Goal: Transaction & Acquisition: Obtain resource

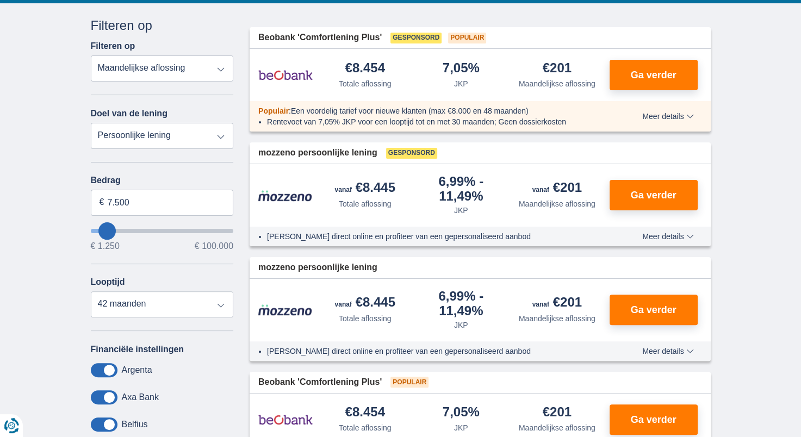
scroll to position [248, 0]
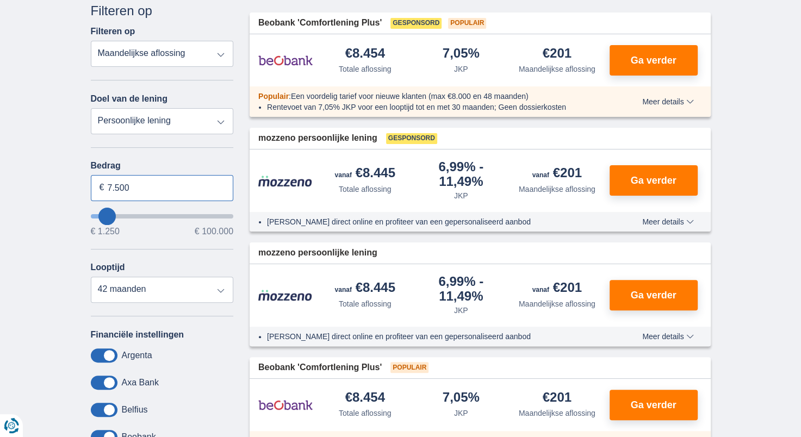
drag, startPoint x: 132, startPoint y: 184, endPoint x: -2, endPoint y: 181, distance: 133.8
click at [167, 181] on input "7.500" at bounding box center [162, 188] width 143 height 26
type input "7"
type input "17.000"
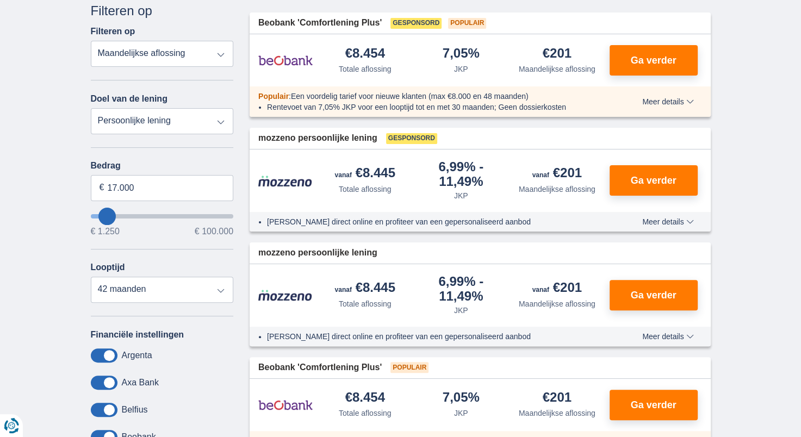
type input "17250"
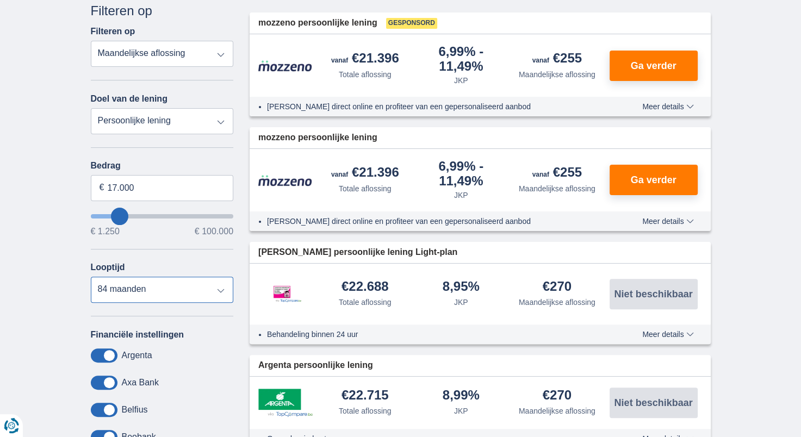
click at [111, 287] on select "12 maanden 18 maanden 24 maanden 30 maanden 36 maanden 42 maanden 48 maanden 60…" at bounding box center [162, 290] width 143 height 26
select select "60"
click at [91, 277] on select "12 maanden 18 maanden 24 maanden 30 maanden 36 maanden 42 maanden 48 maanden 60…" at bounding box center [162, 290] width 143 height 26
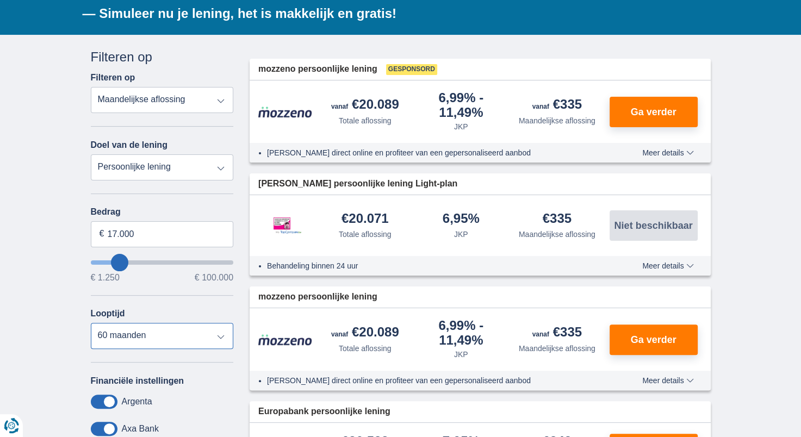
scroll to position [212, 0]
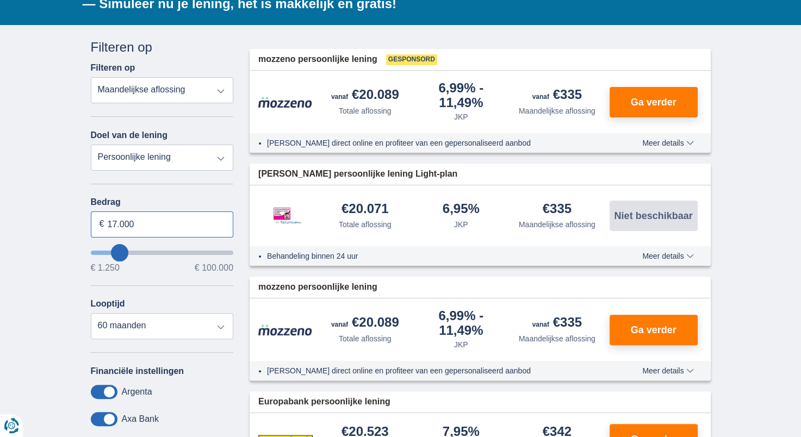
drag, startPoint x: 181, startPoint y: 222, endPoint x: -2, endPoint y: 210, distance: 183.1
type input "17250"
select select "84"
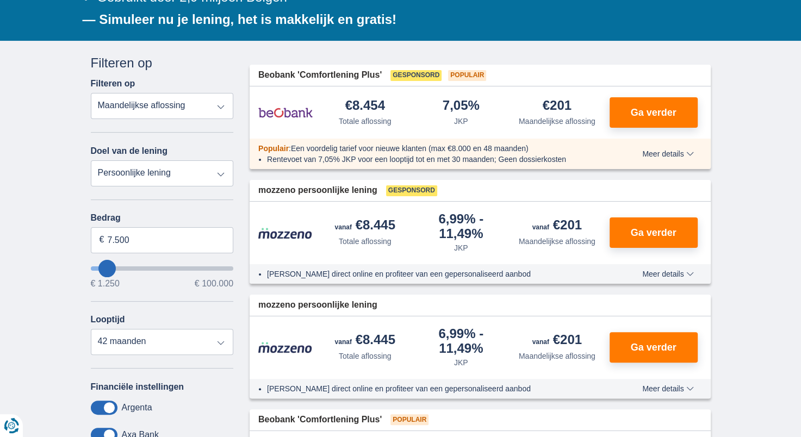
scroll to position [220, 0]
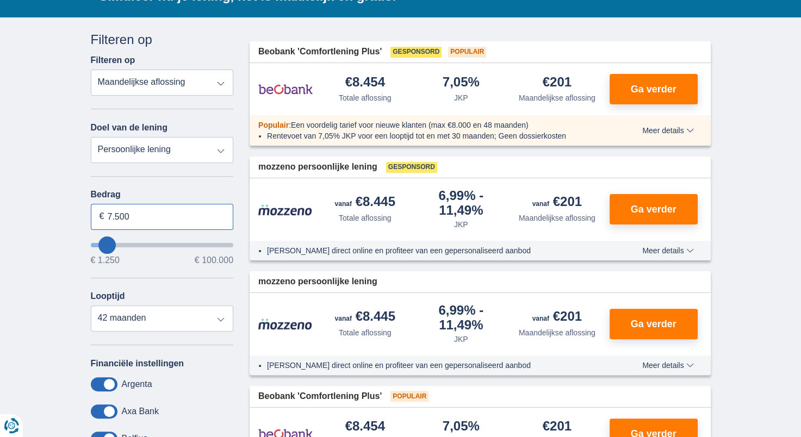
drag, startPoint x: 166, startPoint y: 219, endPoint x: 1, endPoint y: 204, distance: 165.4
type input "25.000"
type input "25250"
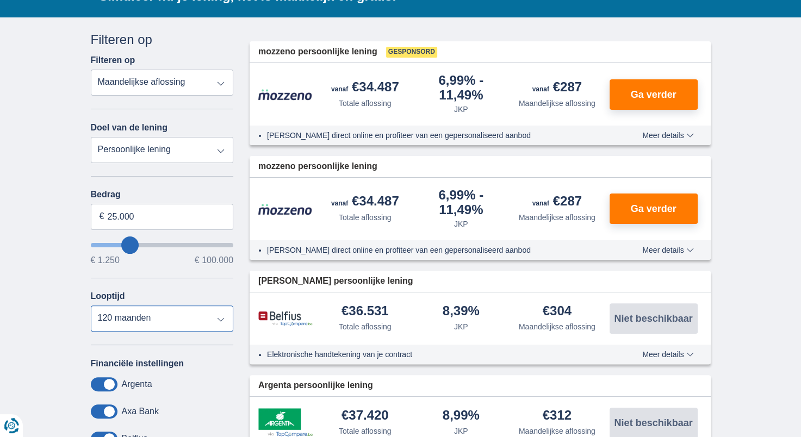
click at [125, 318] on select "12 maanden 18 maanden 24 maanden 30 maanden 36 maanden 42 maanden 48 maanden 60…" at bounding box center [162, 319] width 143 height 26
select select "84"
click at [91, 306] on select "12 maanden 18 maanden 24 maanden 30 maanden 36 maanden 42 maanden 48 maanden 60…" at bounding box center [162, 319] width 143 height 26
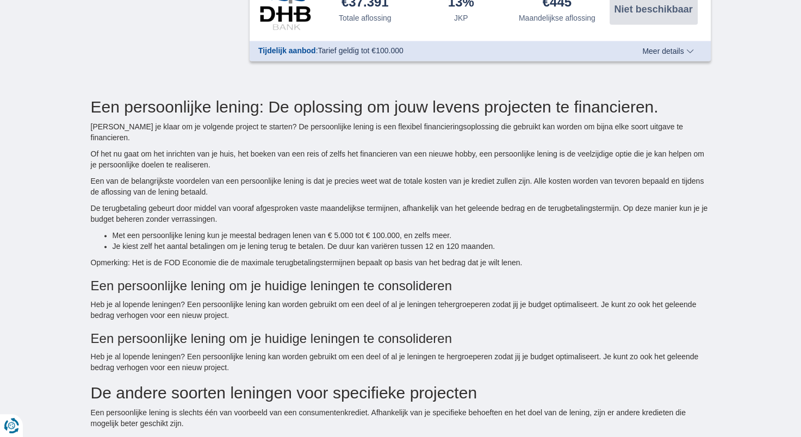
scroll to position [0, 0]
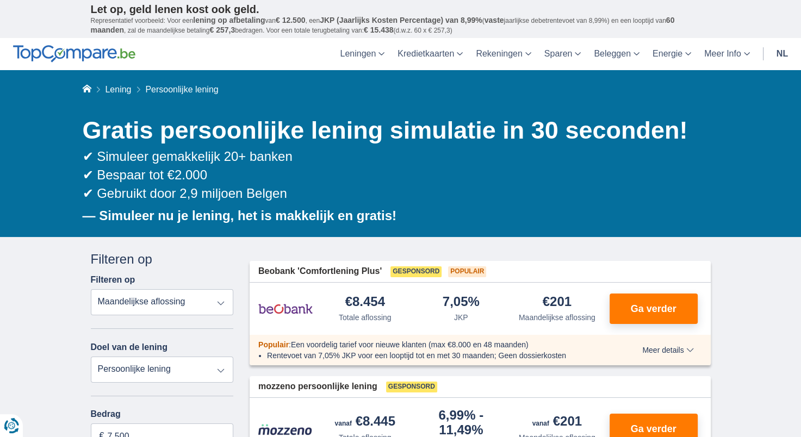
click at [800, 39] on header "Leningen Persoonlijke lening Hypothecaire lening Autolening Renovatielening Kre…" at bounding box center [400, 54] width 801 height 32
drag, startPoint x: 800, startPoint y: 37, endPoint x: 803, endPoint y: 54, distance: 17.5
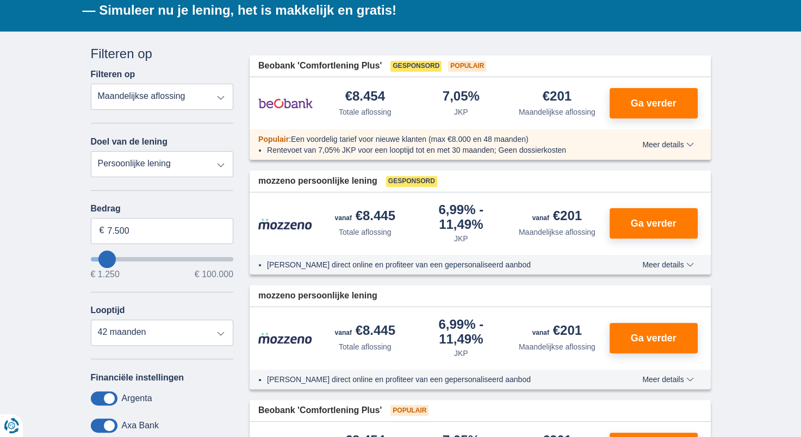
scroll to position [234, 0]
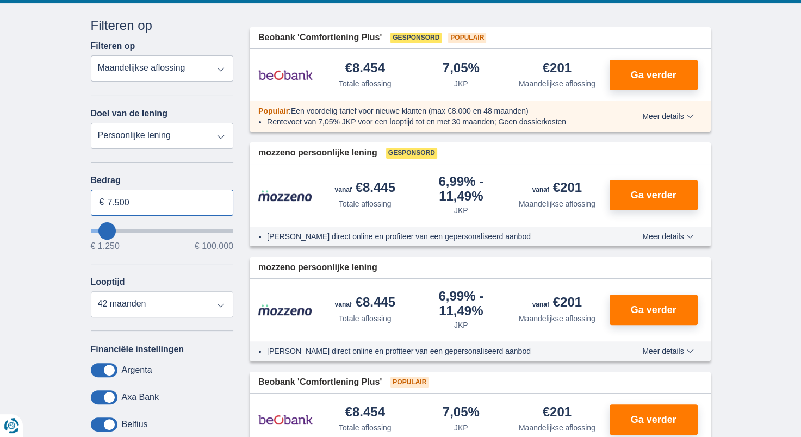
drag, startPoint x: 144, startPoint y: 201, endPoint x: -2, endPoint y: 183, distance: 147.4
type input "30.000"
type input "30250"
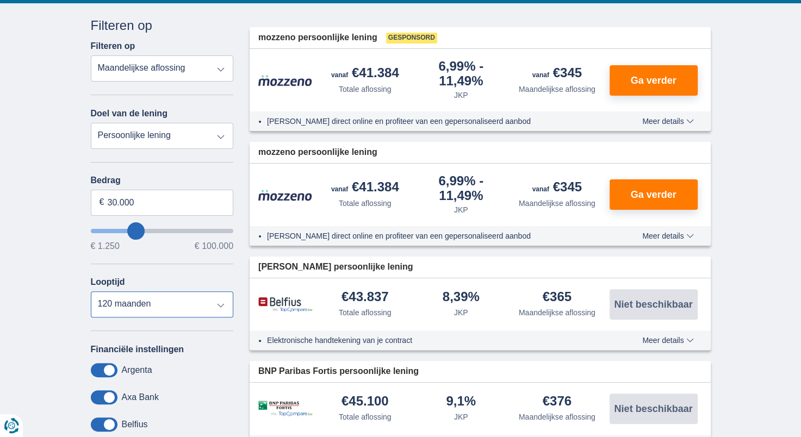
click at [128, 297] on select "12 maanden 18 maanden 24 maanden 30 maanden 36 maanden 42 maanden 48 maanden 60…" at bounding box center [162, 304] width 143 height 26
select select "84"
click at [91, 291] on select "12 maanden 18 maanden 24 maanden 30 maanden 36 maanden 42 maanden 48 maanden 60…" at bounding box center [162, 304] width 143 height 26
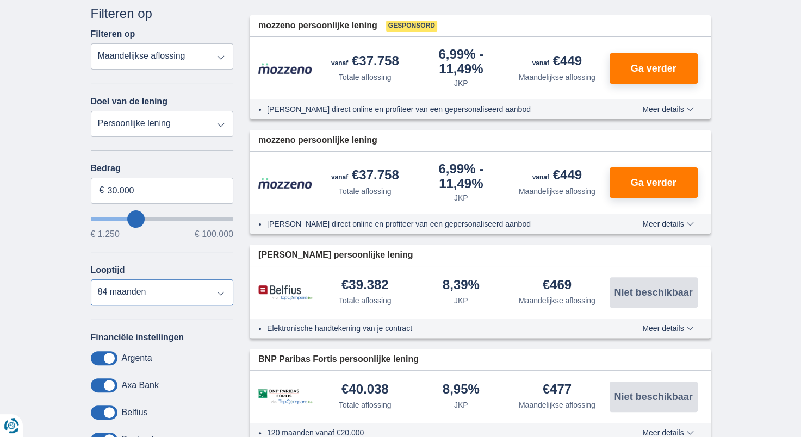
scroll to position [273, 0]
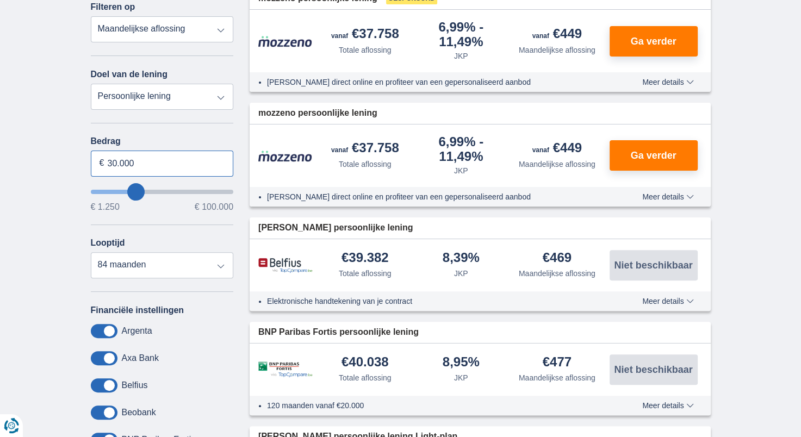
drag, startPoint x: 138, startPoint y: 157, endPoint x: 46, endPoint y: 164, distance: 92.7
type input "26.000"
type input "26250"
click at [105, 119] on div "Annuleren Filters Filteren op Filteren op Totale aflossing JKP Maandelijkse afl…" at bounding box center [162, 227] width 143 height 501
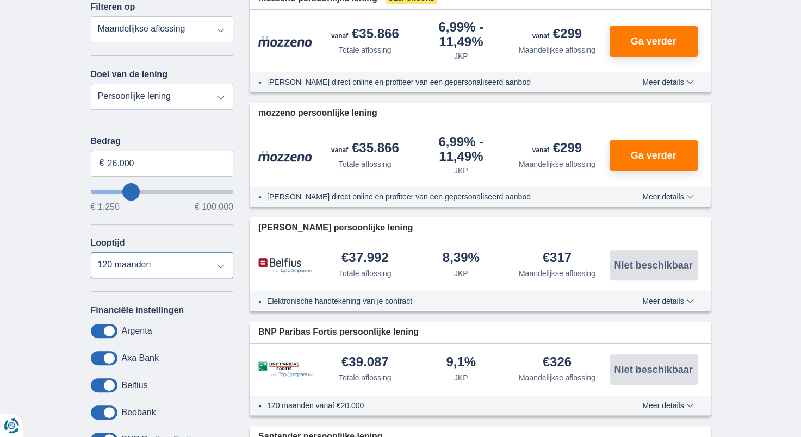
click at [142, 268] on select "12 maanden 18 maanden 24 maanden 30 maanden 36 maanden 42 maanden 48 maanden 60…" at bounding box center [162, 265] width 143 height 26
select select "84"
click at [91, 252] on select "12 maanden 18 maanden 24 maanden 30 maanden 36 maanden 42 maanden 48 maanden 60…" at bounding box center [162, 265] width 143 height 26
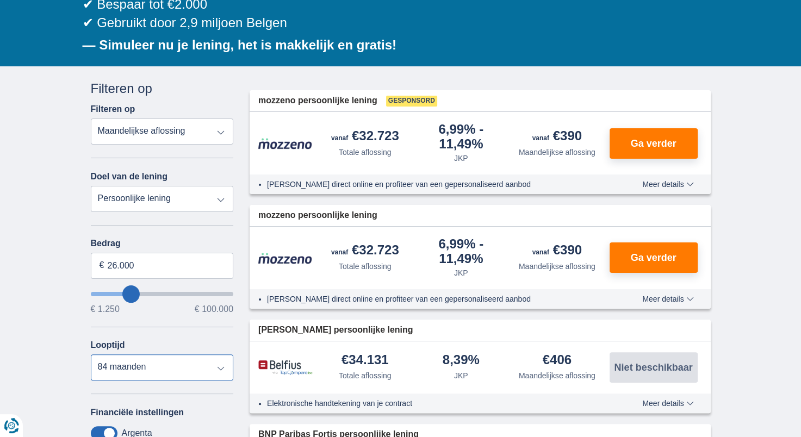
scroll to position [169, 0]
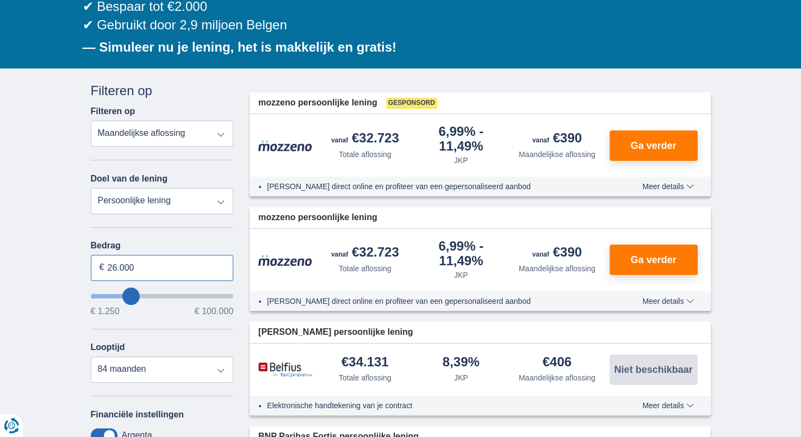
drag, startPoint x: 158, startPoint y: 259, endPoint x: -2, endPoint y: 238, distance: 161.7
type input "20.000"
type input "20250"
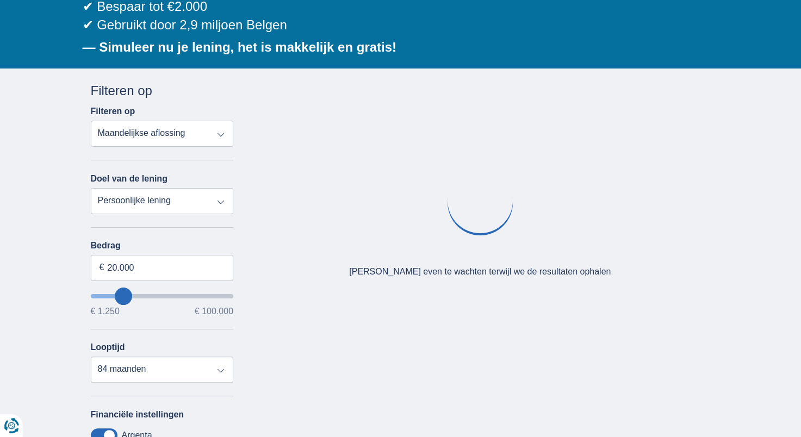
click at [6, 233] on div "× widget.non-eligible-application.title widget.non-eligible-application.text no…" at bounding box center [400, 347] width 801 height 556
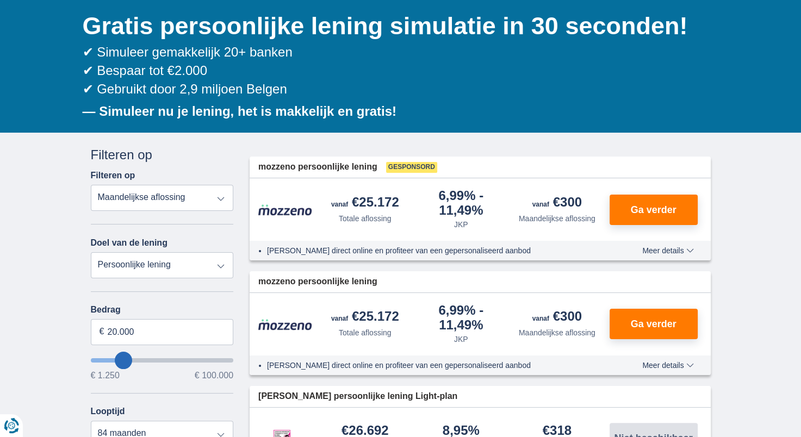
scroll to position [100, 0]
